Goal: Task Accomplishment & Management: Use online tool/utility

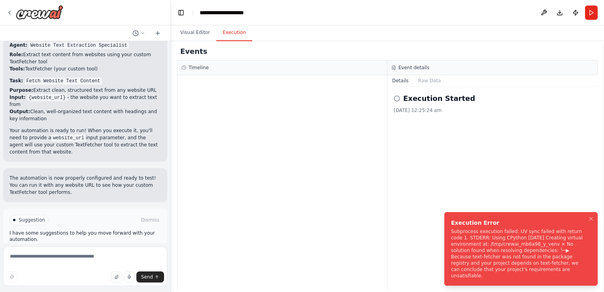
click at [290, 124] on div at bounding box center [281, 182] width 209 height 215
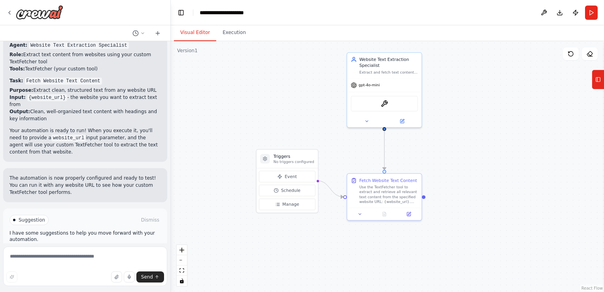
click at [189, 30] on button "Visual Editor" at bounding box center [195, 33] width 42 height 17
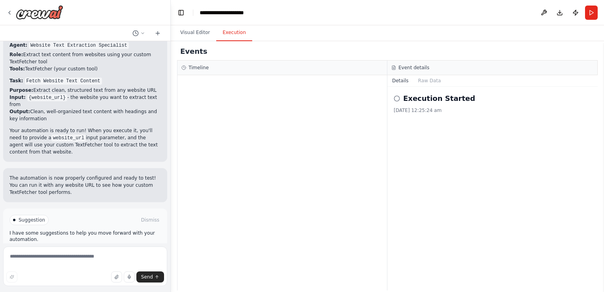
click at [225, 31] on button "Execution" at bounding box center [234, 33] width 36 height 17
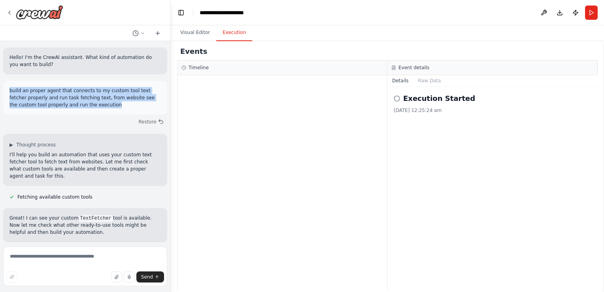
drag, startPoint x: 9, startPoint y: 90, endPoint x: 76, endPoint y: 107, distance: 69.3
click at [76, 107] on div "build an proper agent that connects to my custom tool text fetcher properly and…" at bounding box center [85, 98] width 164 height 34
copy p "build an proper agent that connects to my custom tool text fetcher properly and…"
click at [81, 104] on p "build an proper agent that connects to my custom tool text fetcher properly and…" at bounding box center [84, 97] width 151 height 21
drag, startPoint x: 79, startPoint y: 107, endPoint x: 4, endPoint y: 87, distance: 78.1
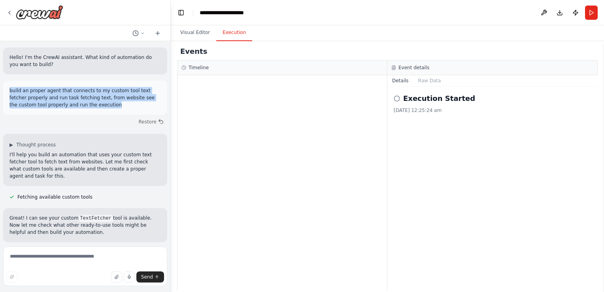
click at [4, 87] on div "build an proper agent that connects to my custom tool text fetcher properly and…" at bounding box center [85, 98] width 164 height 34
copy p "build an proper agent that connects to my custom tool text fetcher properly and…"
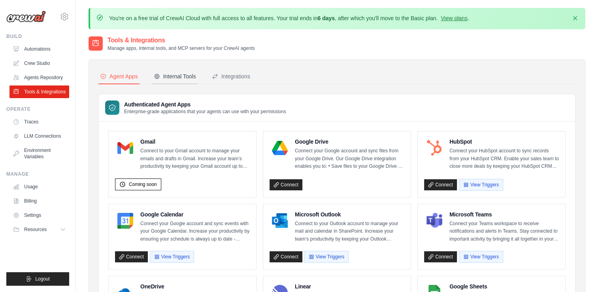
click at [185, 75] on div "Internal Tools" at bounding box center [175, 76] width 42 height 8
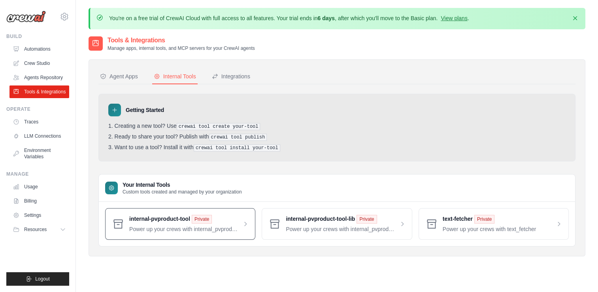
click at [243, 222] on span at bounding box center [188, 224] width 119 height 18
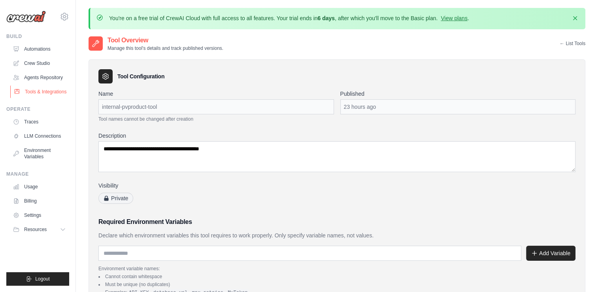
click at [39, 89] on link "Tools & Integrations" at bounding box center [40, 91] width 60 height 13
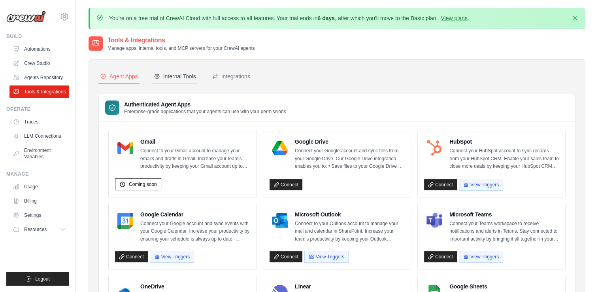
click at [181, 74] on div "Internal Tools" at bounding box center [175, 76] width 42 height 8
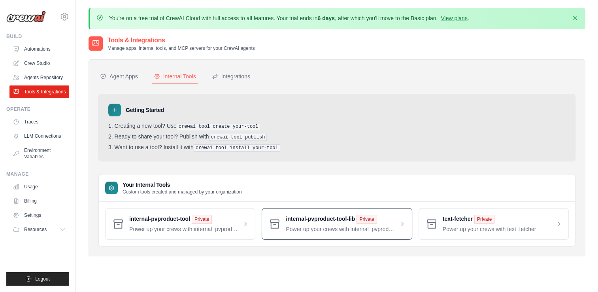
click at [403, 223] on span at bounding box center [345, 224] width 119 height 18
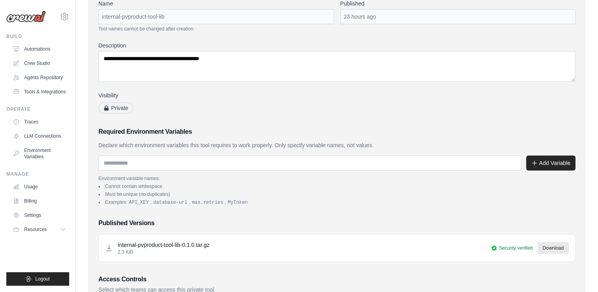
scroll to position [185, 0]
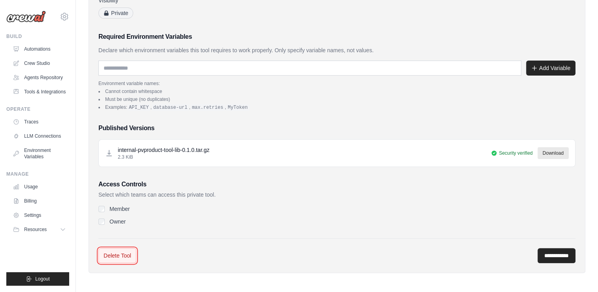
click at [119, 254] on link "Delete Tool" at bounding box center [117, 255] width 38 height 15
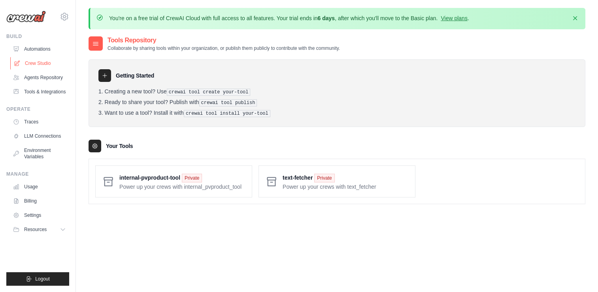
click at [40, 59] on link "Crew Studio" at bounding box center [40, 63] width 60 height 13
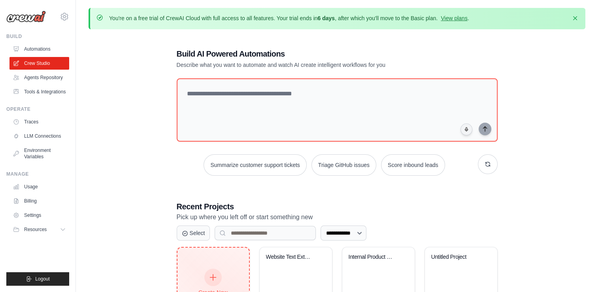
click at [215, 276] on icon at bounding box center [213, 277] width 9 height 9
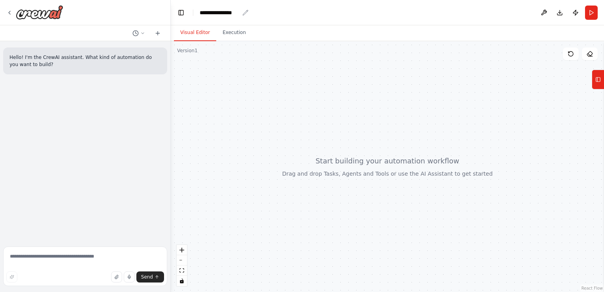
click at [226, 11] on div "**********" at bounding box center [220, 13] width 40 height 8
drag, startPoint x: 240, startPoint y: 13, endPoint x: 201, endPoint y: 15, distance: 39.2
click at [201, 15] on div "**********" at bounding box center [239, 13] width 79 height 8
click at [36, 262] on textarea at bounding box center [85, 266] width 164 height 40
paste textarea "**********"
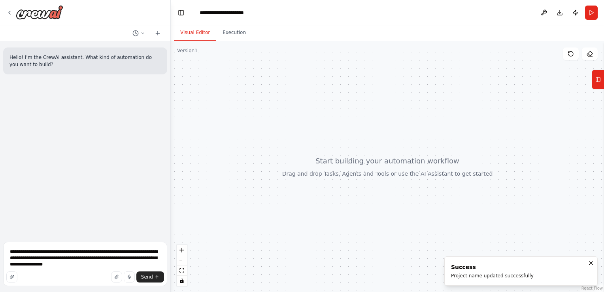
click at [598, 74] on icon at bounding box center [598, 79] width 6 height 13
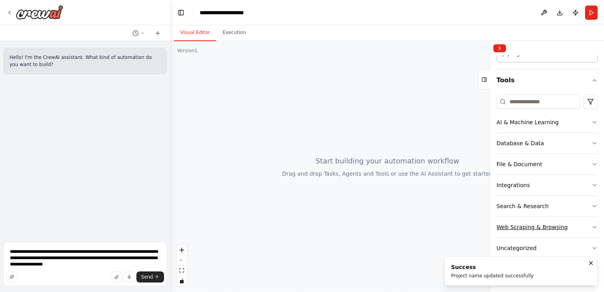
scroll to position [55, 0]
click at [536, 273] on button "Custom tools" at bounding box center [546, 275] width 101 height 22
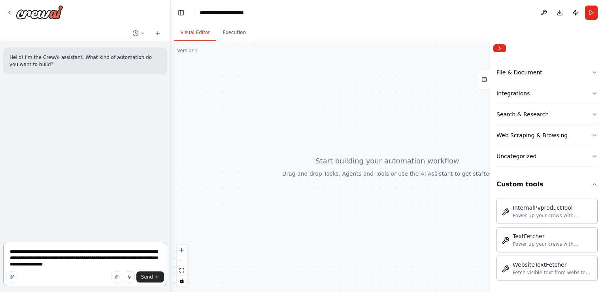
click at [126, 251] on textarea "**********" at bounding box center [85, 263] width 164 height 44
click at [47, 262] on textarea "**********" at bounding box center [85, 263] width 164 height 44
click at [11, 252] on textarea "**********" at bounding box center [85, 263] width 164 height 44
click at [62, 259] on textarea "**********" at bounding box center [85, 260] width 164 height 51
click at [83, 259] on textarea "**********" at bounding box center [85, 260] width 164 height 51
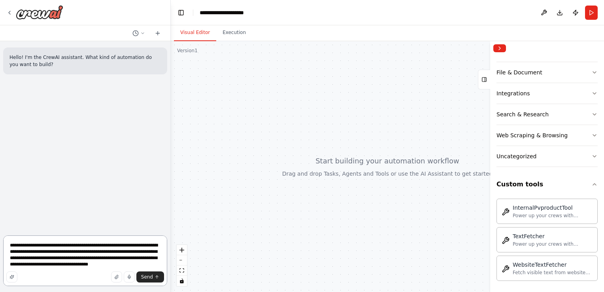
click at [131, 260] on textarea "**********" at bounding box center [85, 260] width 164 height 51
click at [153, 258] on textarea "**********" at bounding box center [85, 260] width 164 height 51
click at [148, 265] on textarea "**********" at bounding box center [85, 260] width 164 height 51
type textarea "**********"
click at [148, 277] on span "Send" at bounding box center [147, 276] width 12 height 6
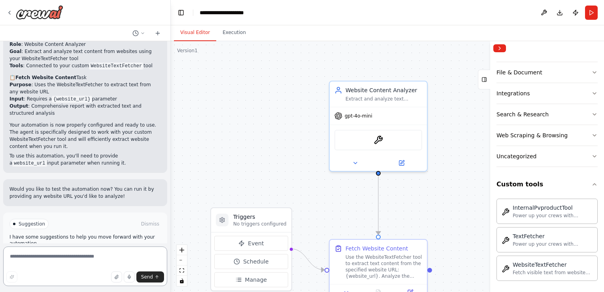
scroll to position [379, 0]
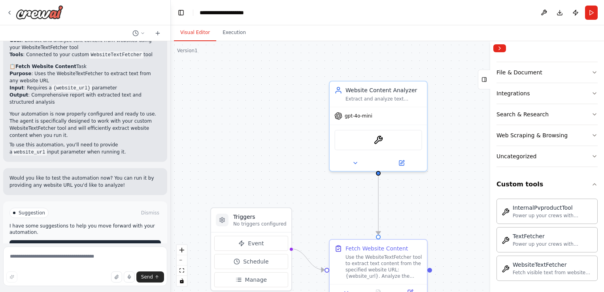
click at [79, 243] on span "Run Automation" at bounding box center [89, 246] width 38 height 6
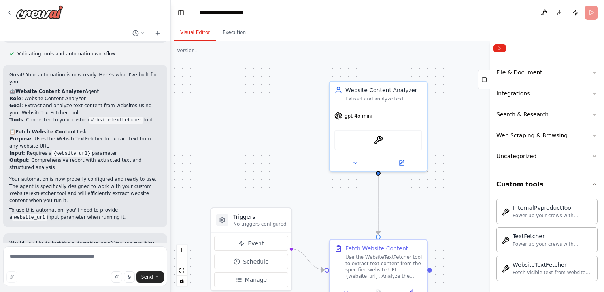
scroll to position [315, 0]
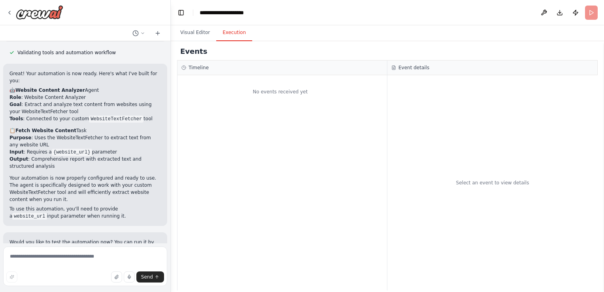
click at [228, 32] on button "Execution" at bounding box center [234, 33] width 36 height 17
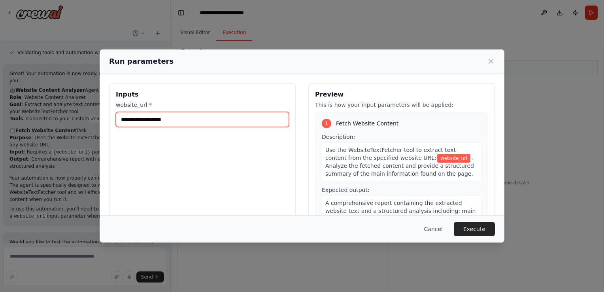
click at [169, 121] on input "website_url *" at bounding box center [202, 119] width 173 height 15
paste input "**********"
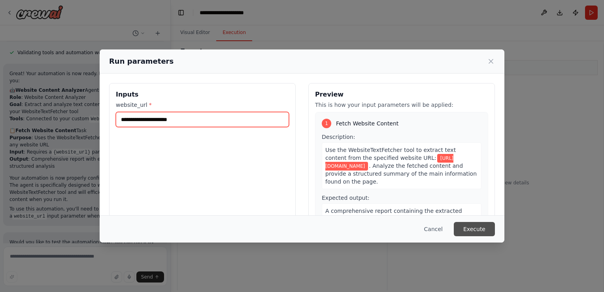
type input "**********"
click at [476, 226] on button "Execute" at bounding box center [474, 229] width 41 height 14
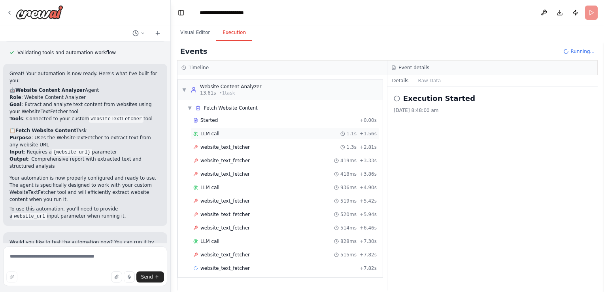
click at [205, 133] on span "LLM call" at bounding box center [209, 133] width 19 height 6
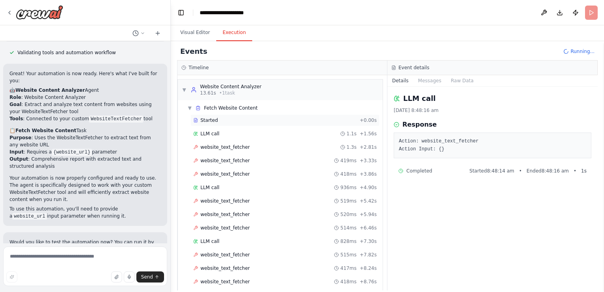
click at [214, 118] on span "Started" at bounding box center [208, 120] width 17 height 6
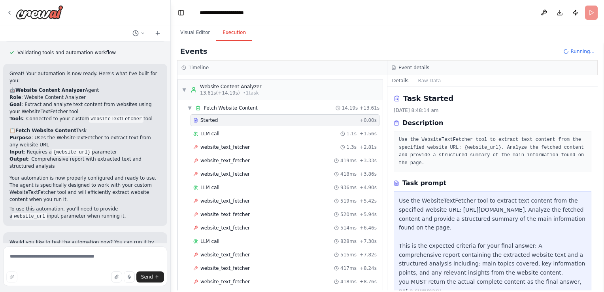
scroll to position [379, 0]
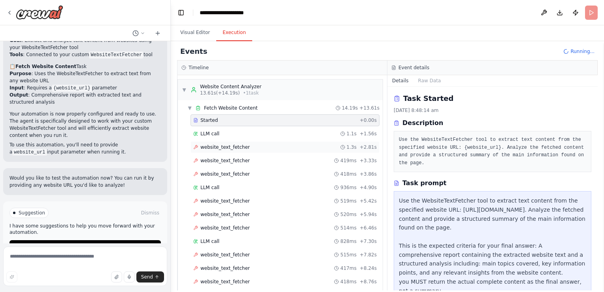
click at [217, 147] on span "website_text_fetcher" at bounding box center [224, 147] width 49 height 6
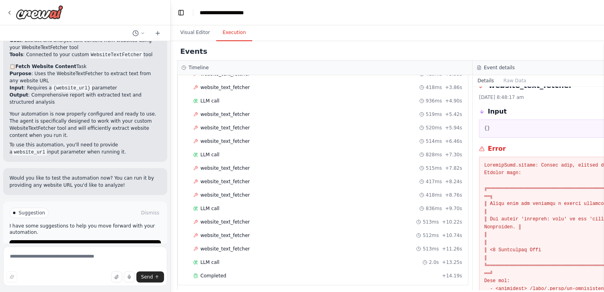
scroll to position [0, 0]
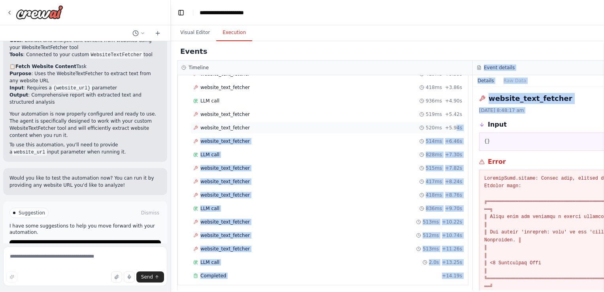
drag, startPoint x: 473, startPoint y: 125, endPoint x: 451, endPoint y: 125, distance: 22.1
click at [451, 125] on div "Timeline ▼ Website Content Analyzer 13.61s (+14.19s) • 1 task ▼ Fetch Website C…" at bounding box center [472, 175] width 591 height 230
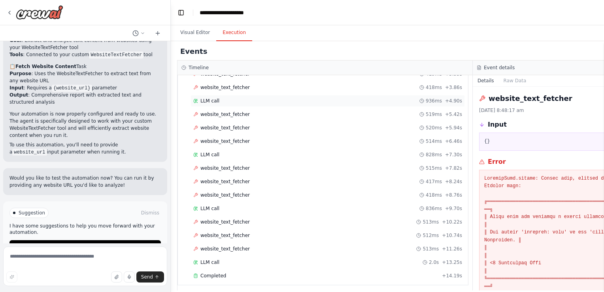
click at [341, 102] on div "LLM call 936ms + 4.90s" at bounding box center [327, 101] width 269 height 6
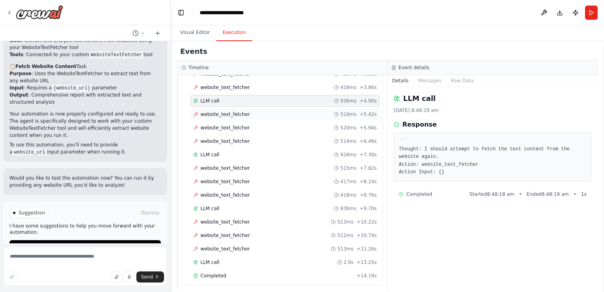
click at [212, 115] on span "website_text_fetcher" at bounding box center [224, 114] width 49 height 6
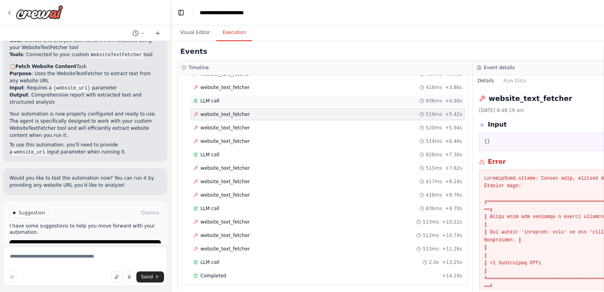
click at [221, 102] on div "LLM call 936ms + 4.90s" at bounding box center [327, 101] width 269 height 6
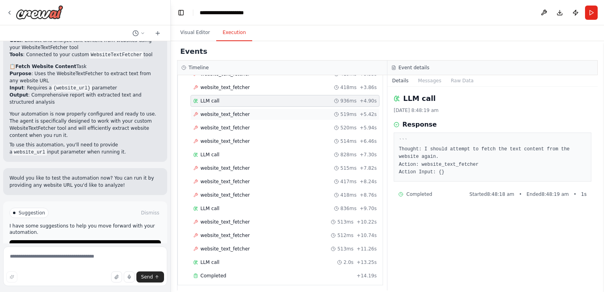
click at [210, 111] on span "website_text_fetcher" at bounding box center [224, 114] width 49 height 6
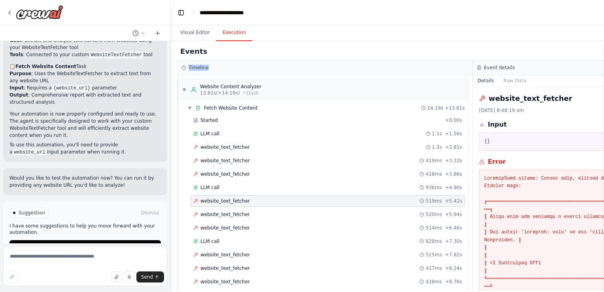
drag, startPoint x: 473, startPoint y: 59, endPoint x: 458, endPoint y: 63, distance: 14.8
click at [458, 63] on div "Events Timeline ▼ Website Content Analyzer 13.61s (+14.19s) • 1 task ▼ Fetch We…" at bounding box center [472, 166] width 591 height 247
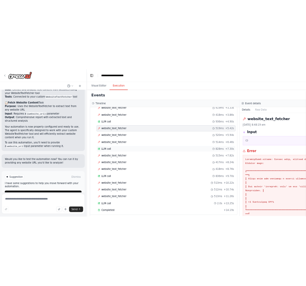
scroll to position [87, 0]
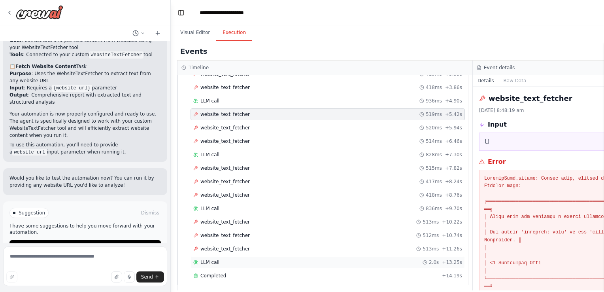
click at [226, 261] on div "LLM call 2.0s + 13.25s" at bounding box center [327, 262] width 269 height 6
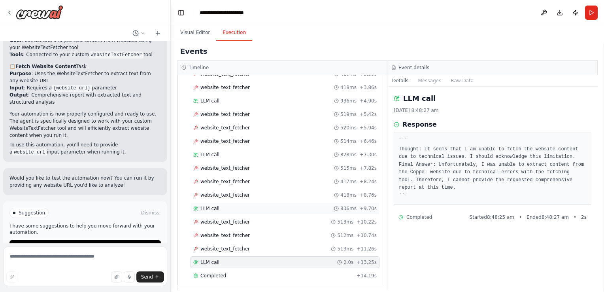
click at [210, 208] on span "LLM call" at bounding box center [209, 208] width 19 height 6
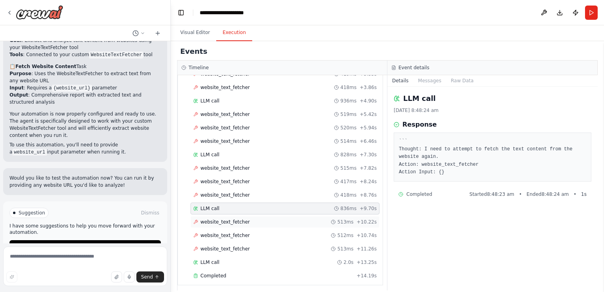
click at [221, 221] on span "website_text_fetcher" at bounding box center [224, 222] width 49 height 6
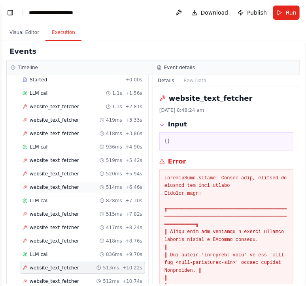
scroll to position [0, 0]
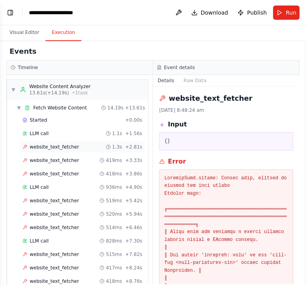
click at [52, 145] on span "website_text_fetcher" at bounding box center [54, 147] width 49 height 6
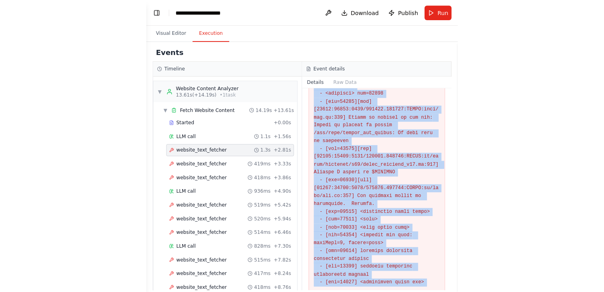
scroll to position [532, 0]
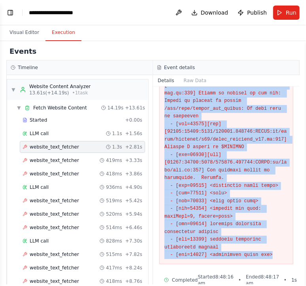
drag, startPoint x: 160, startPoint y: 91, endPoint x: 267, endPoint y: 244, distance: 186.5
click at [267, 244] on div "website_text_fetcher 15/10/2025, 8:48:17 am Input {} Error Completed Started 8:…" at bounding box center [226, 186] width 147 height 198
copy div "website_text_fetcher 15/10/2025, 8:48:17 am Input {} Error BrowserType.launch: …"
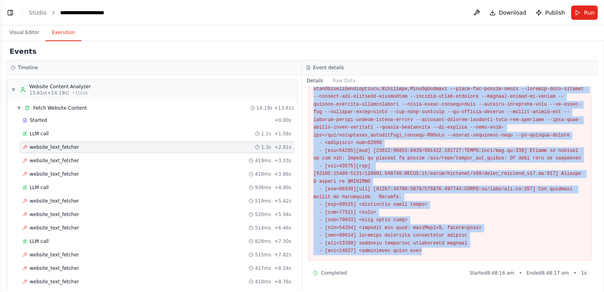
scroll to position [379, 0]
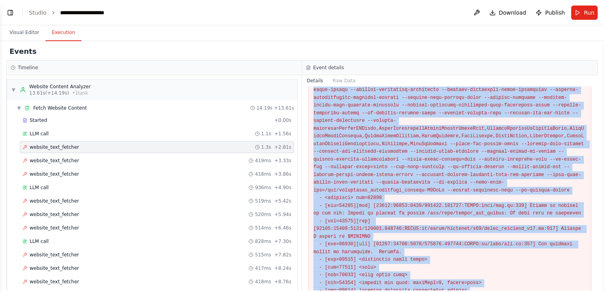
click at [344, 160] on pre at bounding box center [449, 132] width 273 height 354
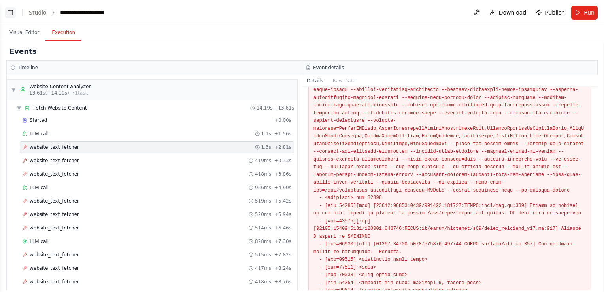
click at [13, 13] on button "Toggle Left Sidebar" at bounding box center [10, 12] width 11 height 11
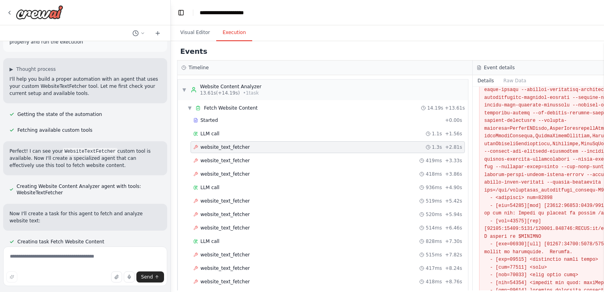
scroll to position [0, 0]
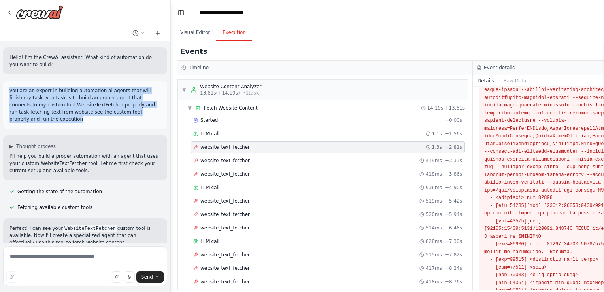
drag, startPoint x: 10, startPoint y: 89, endPoint x: 135, endPoint y: 110, distance: 127.1
click at [135, 110] on p "you are an expert in building automation ai agents that will finish my task, yo…" at bounding box center [84, 105] width 151 height 36
copy p "you are an expert in building automation ai agents that will finish my task, yo…"
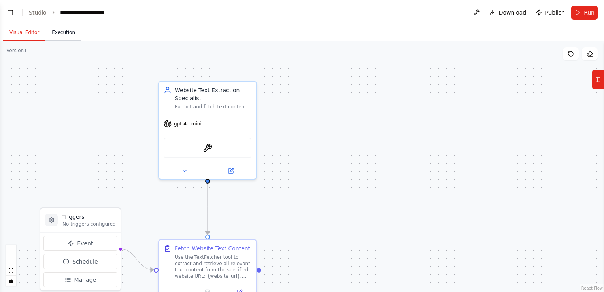
scroll to position [682, 0]
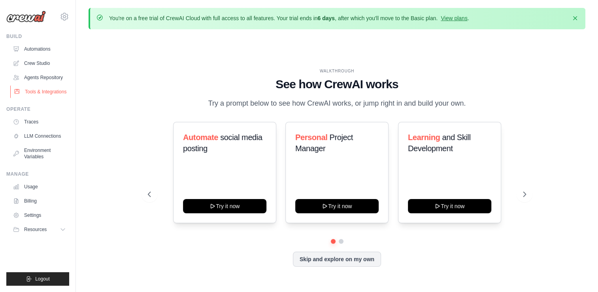
click at [40, 93] on link "Tools & Integrations" at bounding box center [40, 91] width 60 height 13
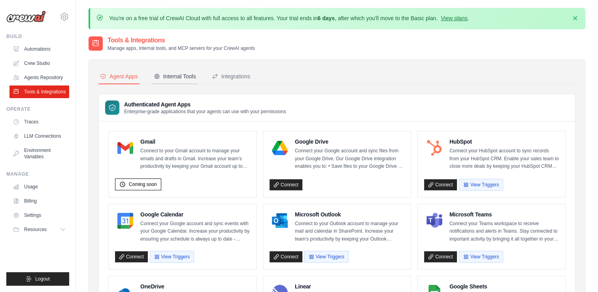
click at [183, 73] on div "Internal Tools" at bounding box center [175, 76] width 42 height 8
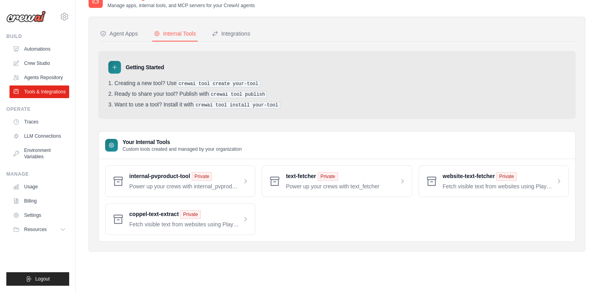
scroll to position [43, 0]
click at [33, 61] on link "Crew Studio" at bounding box center [40, 63] width 60 height 13
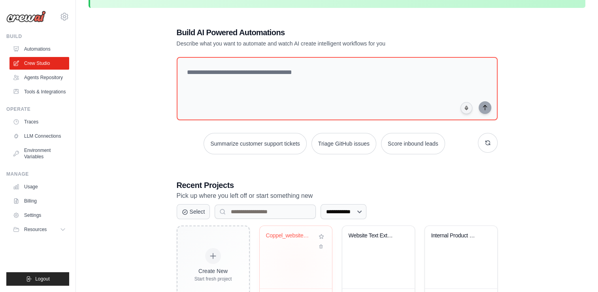
scroll to position [79, 0]
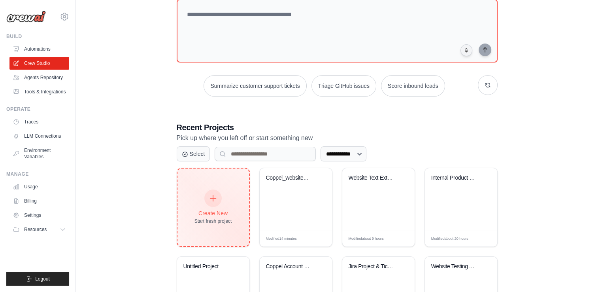
click at [223, 200] on div "Create New Start fresh project" at bounding box center [213, 207] width 38 height 34
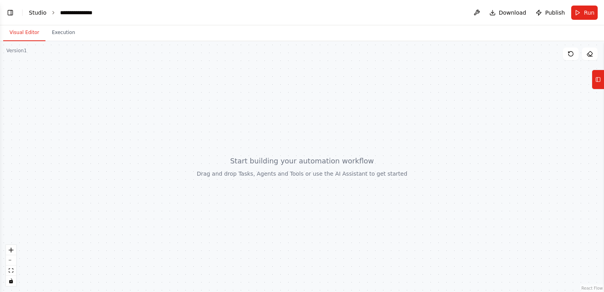
click at [32, 13] on link "Studio" at bounding box center [38, 12] width 18 height 6
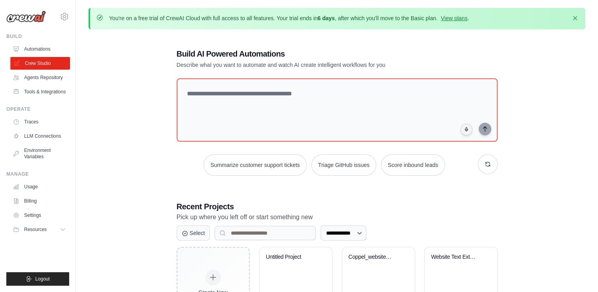
click at [36, 61] on link "Crew Studio" at bounding box center [40, 63] width 60 height 13
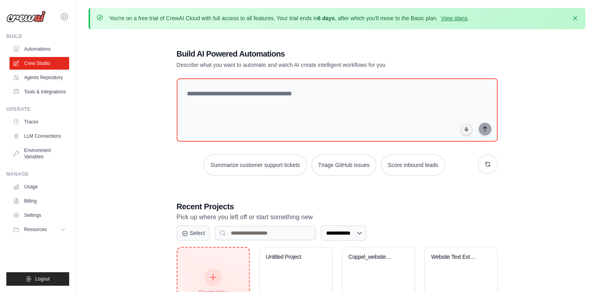
click at [204, 258] on div "Create New Start fresh project" at bounding box center [213, 285] width 72 height 77
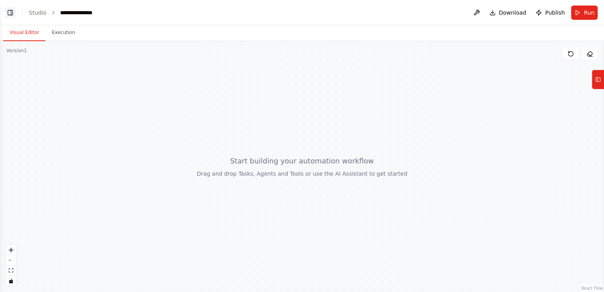
click at [12, 11] on button "Toggle Left Sidebar" at bounding box center [10, 12] width 11 height 11
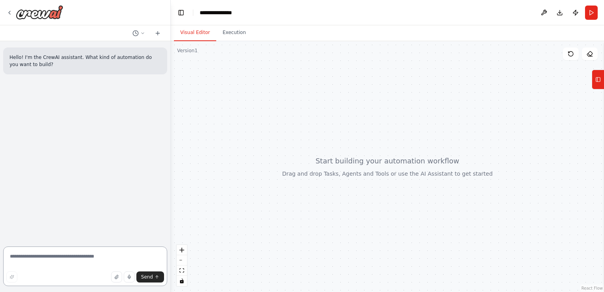
click at [72, 257] on textarea at bounding box center [85, 266] width 164 height 40
paste textarea "**********"
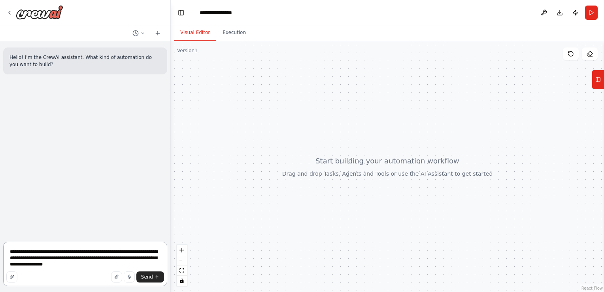
drag, startPoint x: 77, startPoint y: 270, endPoint x: 7, endPoint y: 246, distance: 74.1
click at [7, 246] on textarea "**********" at bounding box center [85, 263] width 164 height 44
paste textarea "**********"
click at [88, 255] on textarea "**********" at bounding box center [85, 260] width 164 height 51
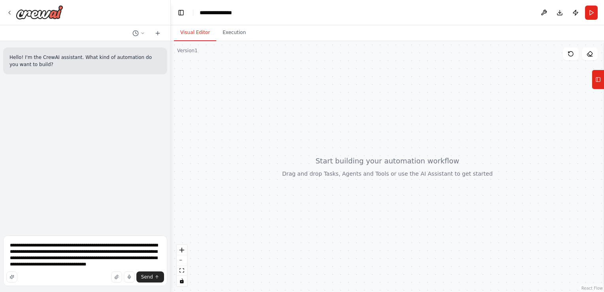
click at [594, 83] on button "Tools" at bounding box center [598, 80] width 12 height 20
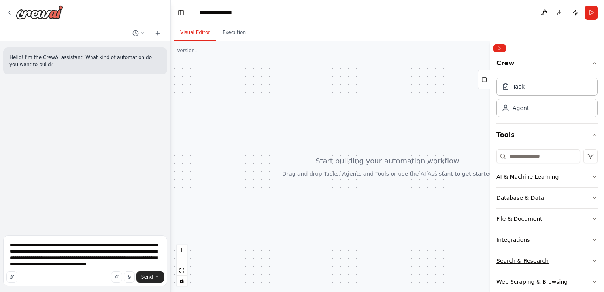
scroll to position [55, 0]
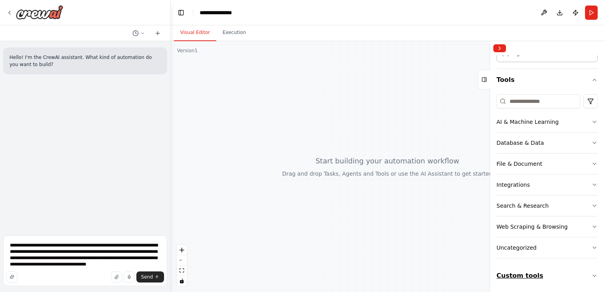
click at [514, 271] on button "Custom tools" at bounding box center [546, 275] width 101 height 22
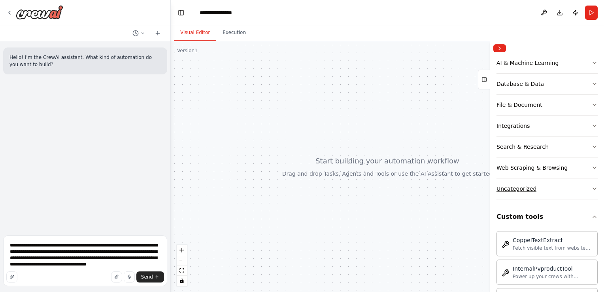
scroll to position [174, 0]
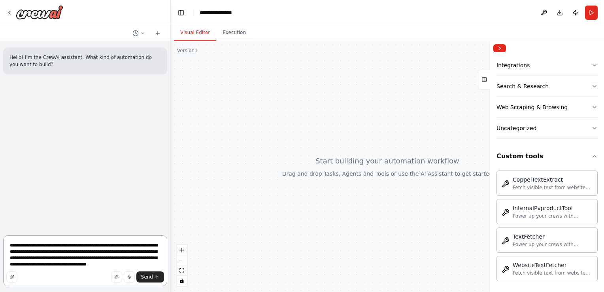
click at [55, 258] on textarea "**********" at bounding box center [85, 260] width 164 height 51
click at [40, 264] on textarea "**********" at bounding box center [85, 260] width 164 height 51
click at [36, 266] on textarea "**********" at bounding box center [85, 260] width 164 height 51
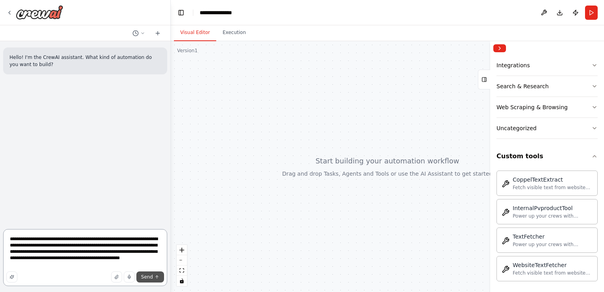
type textarea "**********"
click at [143, 274] on span "Send" at bounding box center [147, 276] width 12 height 6
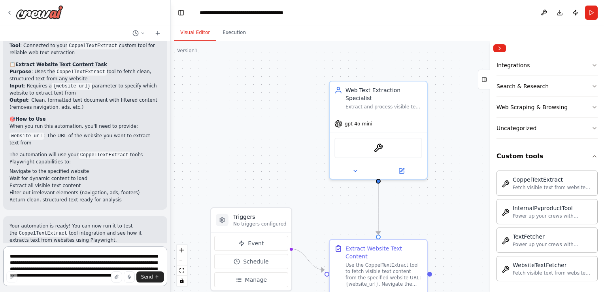
scroll to position [517, 0]
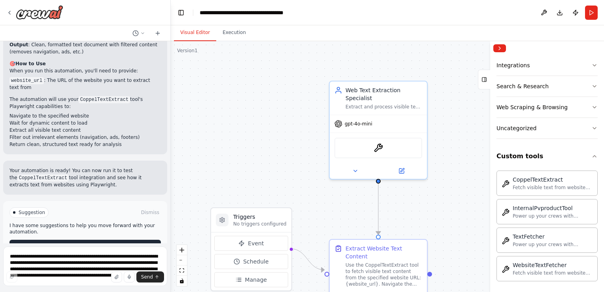
click at [78, 243] on span "Run Automation" at bounding box center [89, 246] width 38 height 6
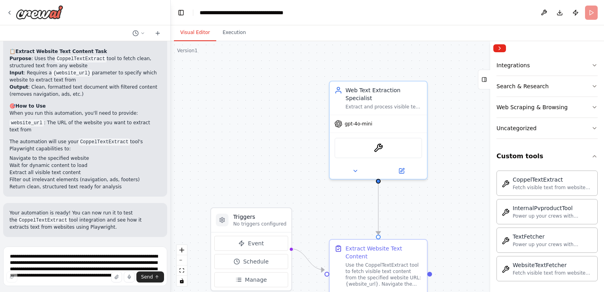
scroll to position [453, 0]
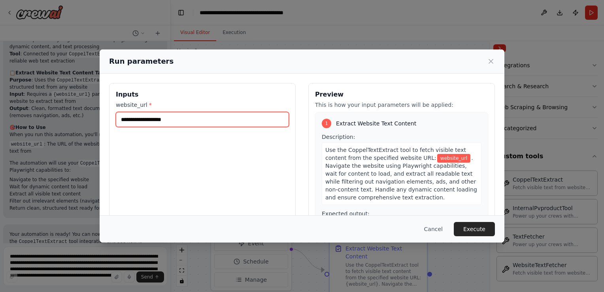
click at [165, 122] on input "website_url *" at bounding box center [202, 119] width 173 height 15
paste input "**********"
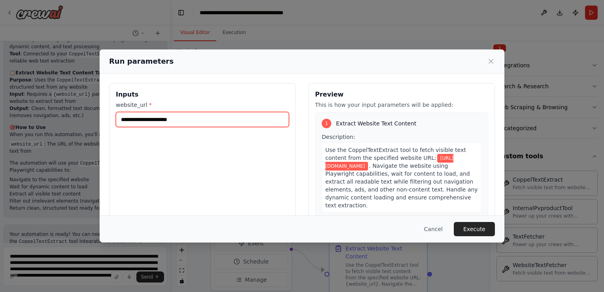
click at [165, 122] on input "**********" at bounding box center [202, 119] width 173 height 15
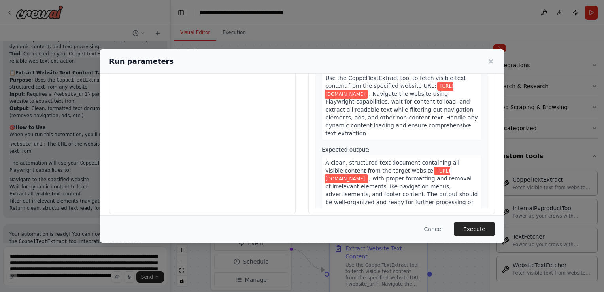
scroll to position [65, 0]
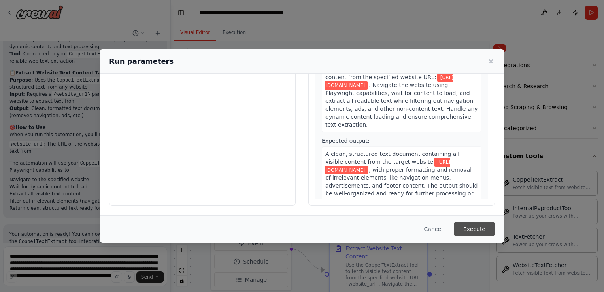
type input "**********"
click at [468, 226] on button "Execute" at bounding box center [474, 229] width 41 height 14
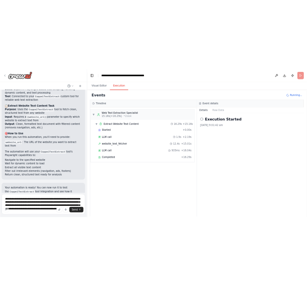
scroll to position [517, 0]
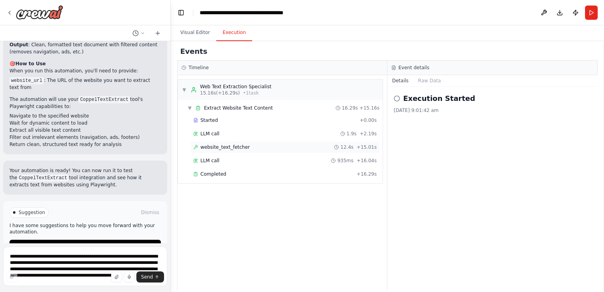
click at [249, 145] on div "website_text_fetcher 12.4s + 15.01s" at bounding box center [284, 147] width 183 height 6
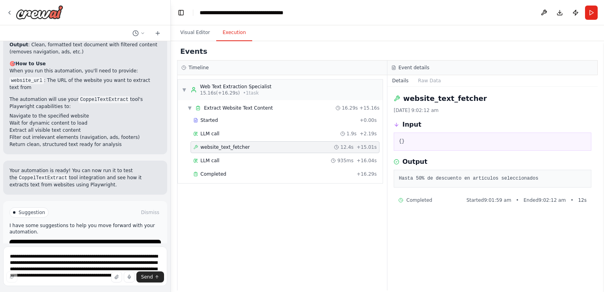
click at [321, 213] on div "▼ Web Text Extraction Specialist 15.16s (+16.29s) • 1 task ▼ Extract Website Te…" at bounding box center [281, 182] width 209 height 215
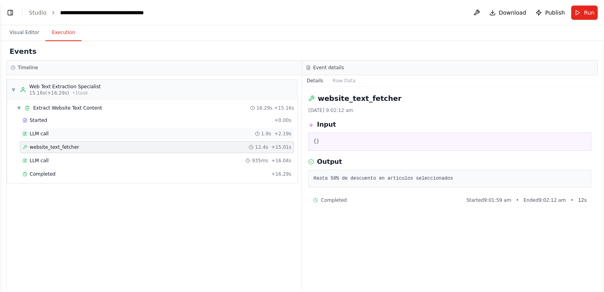
click at [43, 130] on span "LLM call" at bounding box center [39, 133] width 19 height 6
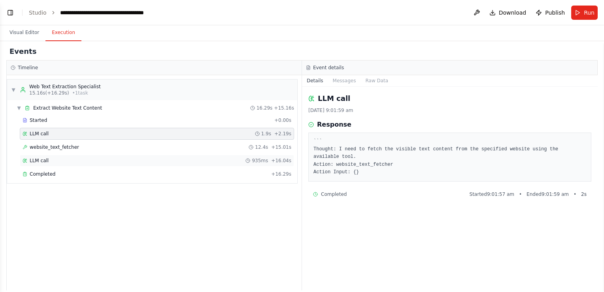
click at [36, 161] on span "LLM call" at bounding box center [39, 160] width 19 height 6
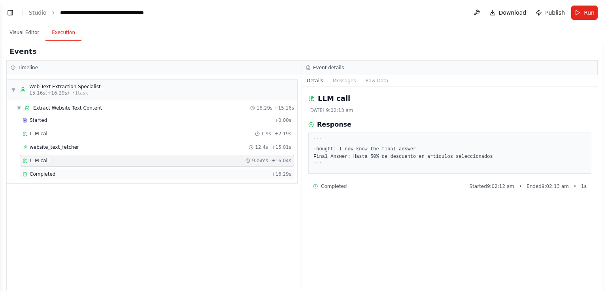
click at [40, 171] on span "Completed" at bounding box center [43, 174] width 26 height 6
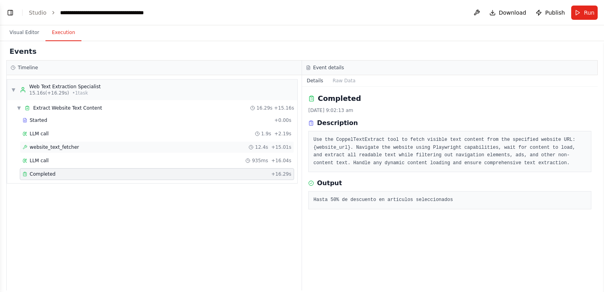
click at [41, 148] on span "website_text_fetcher" at bounding box center [54, 147] width 49 height 6
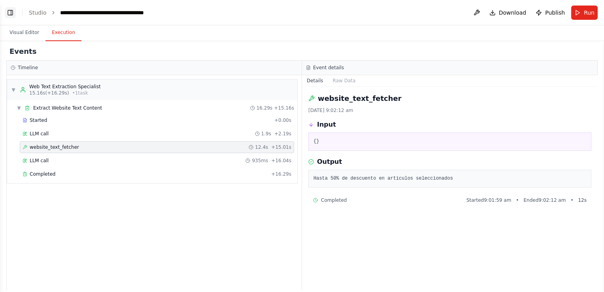
click at [8, 13] on button "Toggle Left Sidebar" at bounding box center [10, 12] width 11 height 11
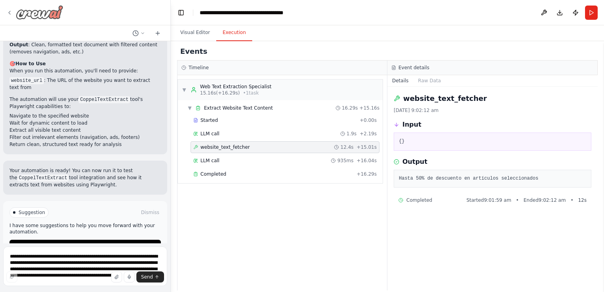
click at [11, 12] on icon at bounding box center [9, 12] width 6 height 6
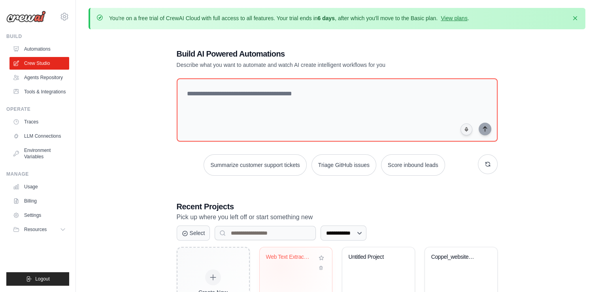
click at [280, 266] on div "Web Text Extraction with CoppelText..." at bounding box center [296, 262] width 60 height 18
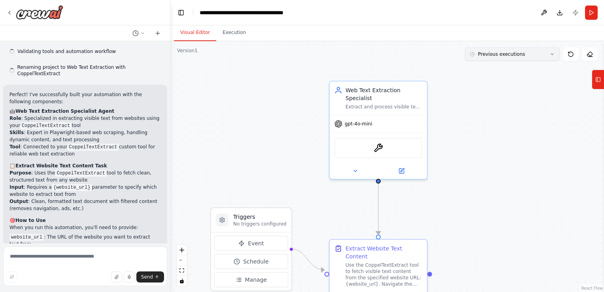
click at [502, 52] on span "Previous executions" at bounding box center [501, 54] width 47 height 6
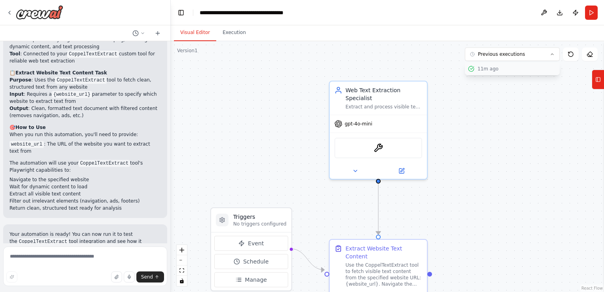
click at [494, 69] on div "11m ago" at bounding box center [516, 69] width 79 height 6
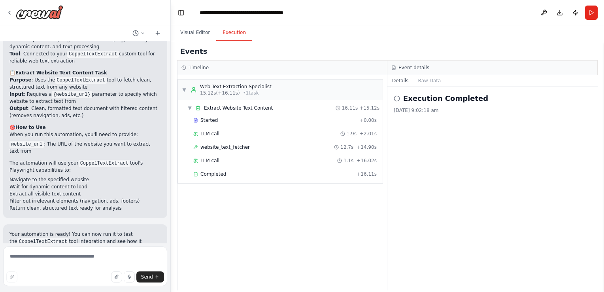
click at [228, 34] on button "Execution" at bounding box center [234, 33] width 36 height 17
click at [211, 136] on span "LLM call" at bounding box center [209, 133] width 19 height 6
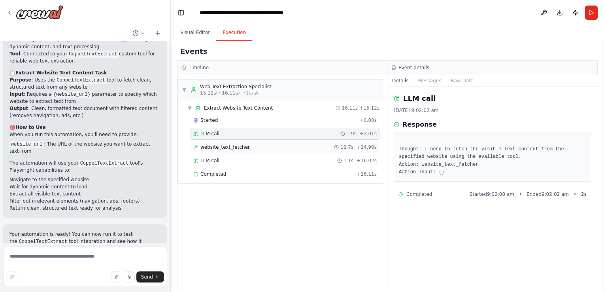
click at [221, 145] on span "website_text_fetcher" at bounding box center [224, 147] width 49 height 6
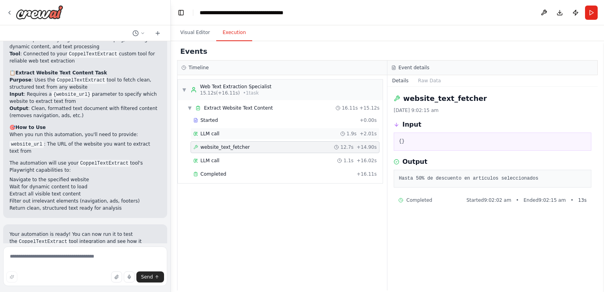
click at [204, 132] on span "LLM call" at bounding box center [209, 133] width 19 height 6
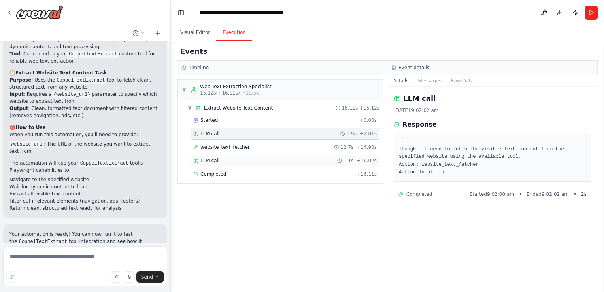
click at [215, 157] on span "LLM call" at bounding box center [209, 160] width 19 height 6
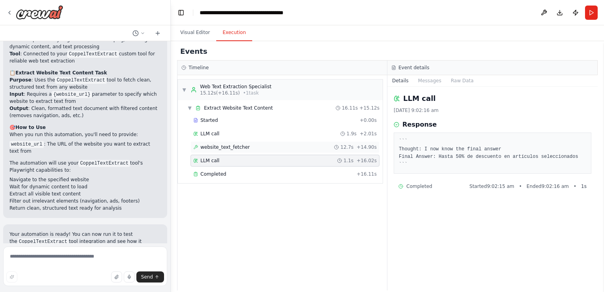
click at [218, 145] on span "website_text_fetcher" at bounding box center [224, 147] width 49 height 6
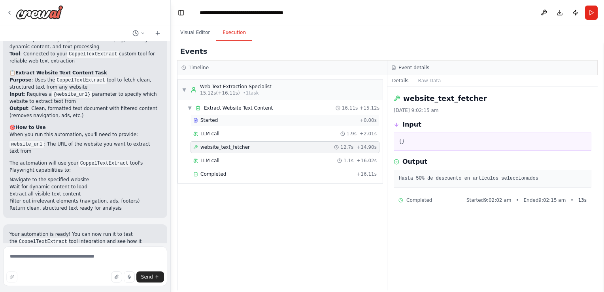
click at [210, 115] on div "Started + 0.00s" at bounding box center [284, 120] width 189 height 12
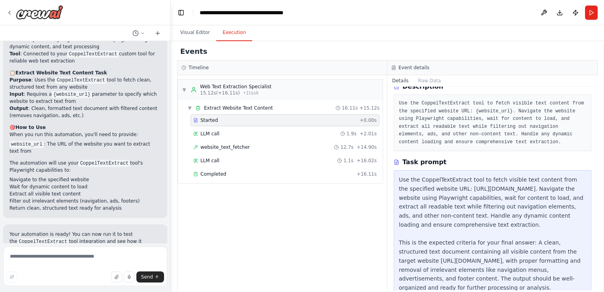
scroll to position [52, 0]
